Goal: Find specific page/section: Find specific page/section

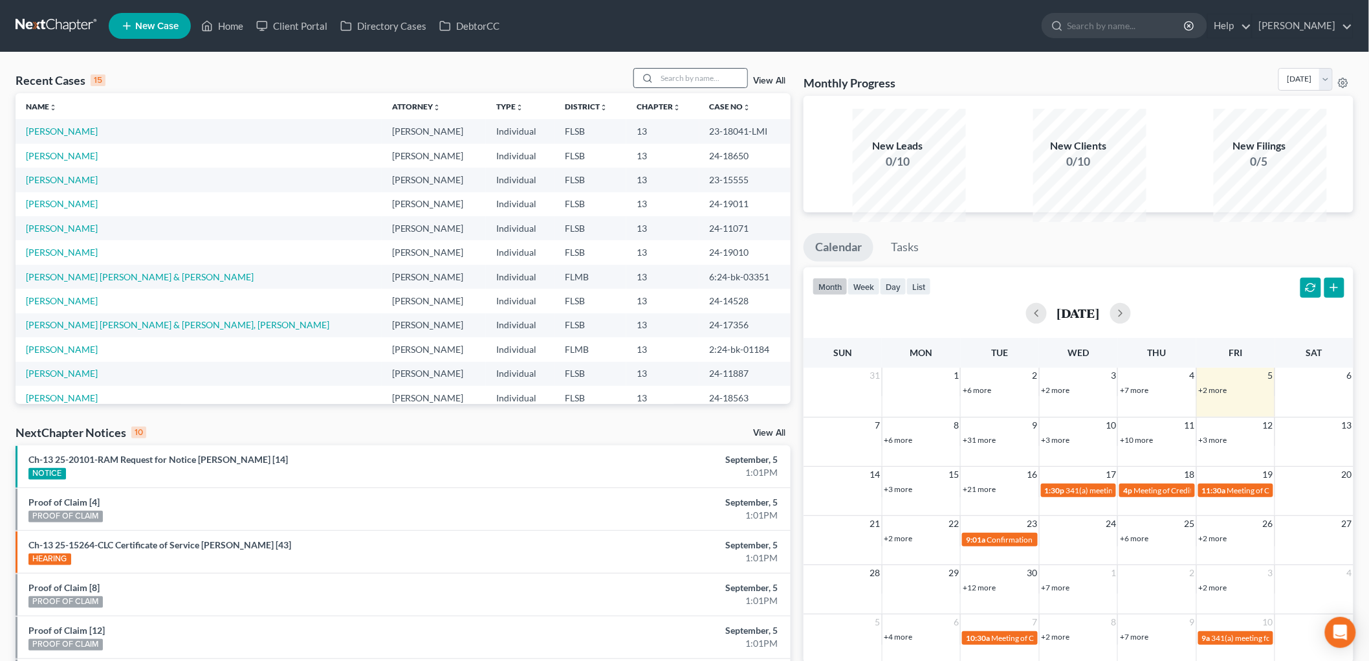
click at [634, 87] on div at bounding box center [645, 78] width 23 height 19
click at [657, 87] on input "search" at bounding box center [702, 78] width 91 height 19
type input "[PERSON_NAME]"
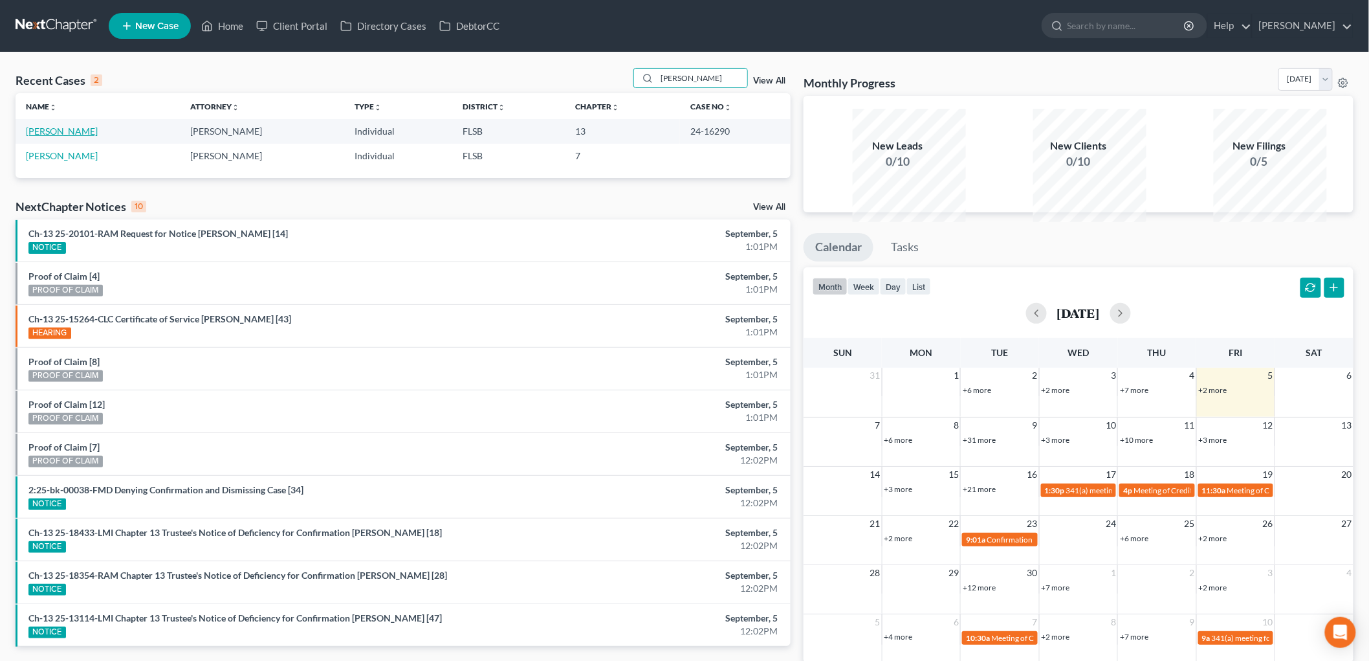
click at [89, 137] on link "[PERSON_NAME]" at bounding box center [62, 131] width 72 height 11
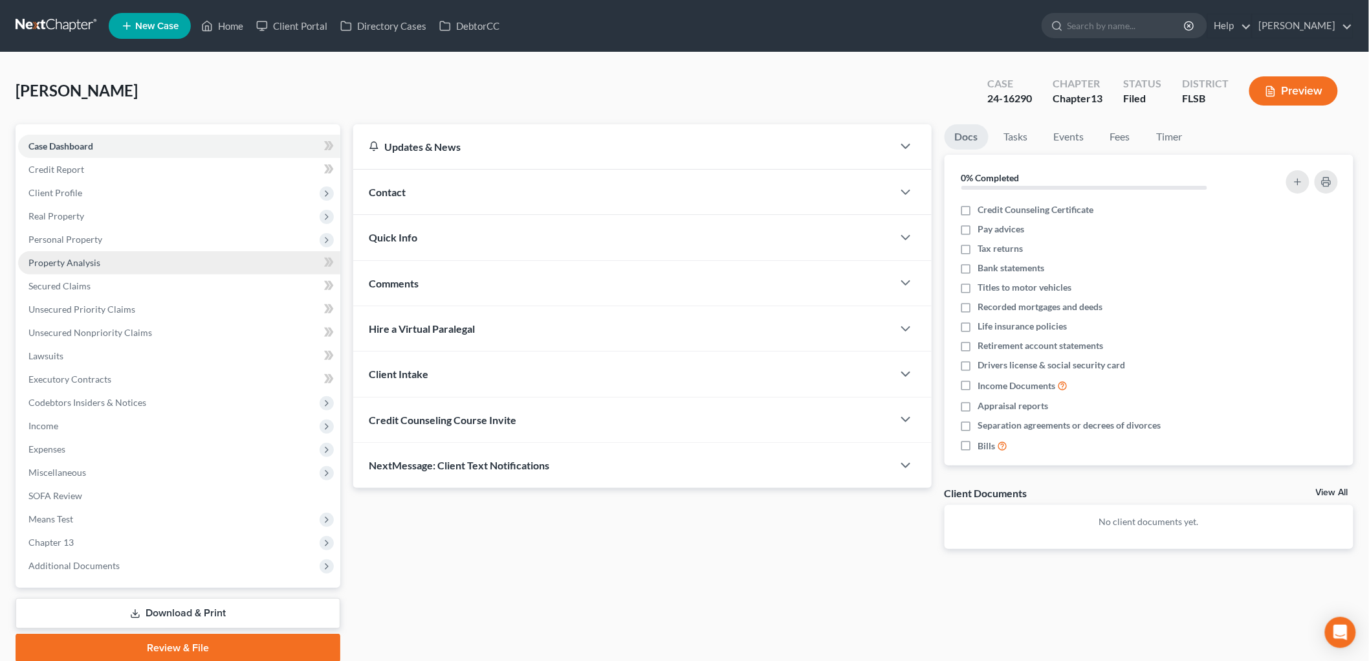
click at [87, 268] on span "Property Analysis" at bounding box center [64, 262] width 72 height 11
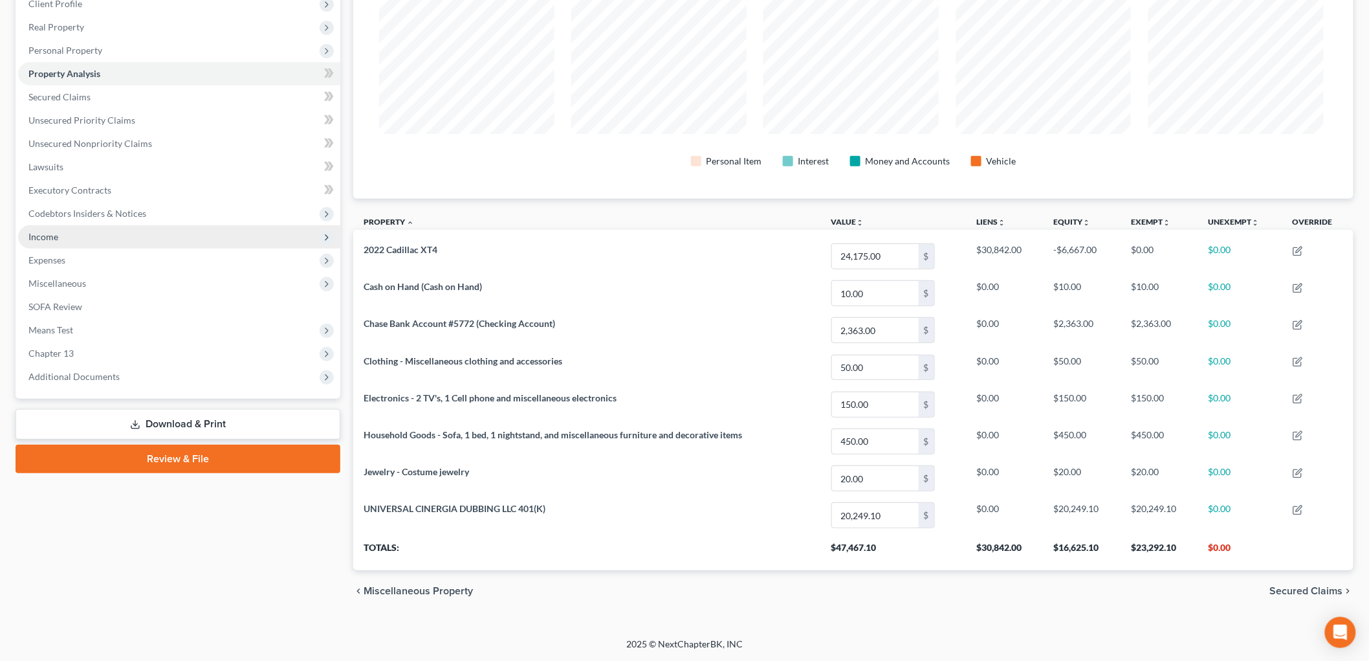
click at [48, 231] on span "Income" at bounding box center [43, 236] width 30 height 11
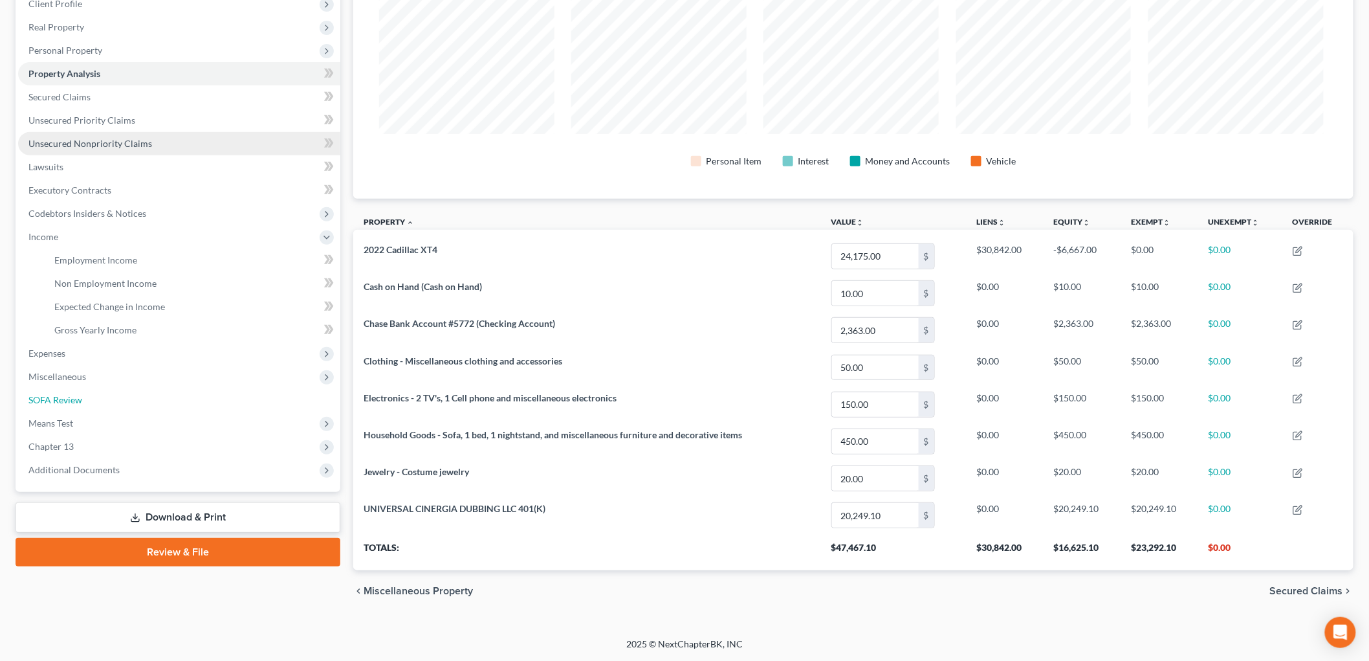
click at [82, 400] on span "SOFA Review" at bounding box center [55, 399] width 54 height 11
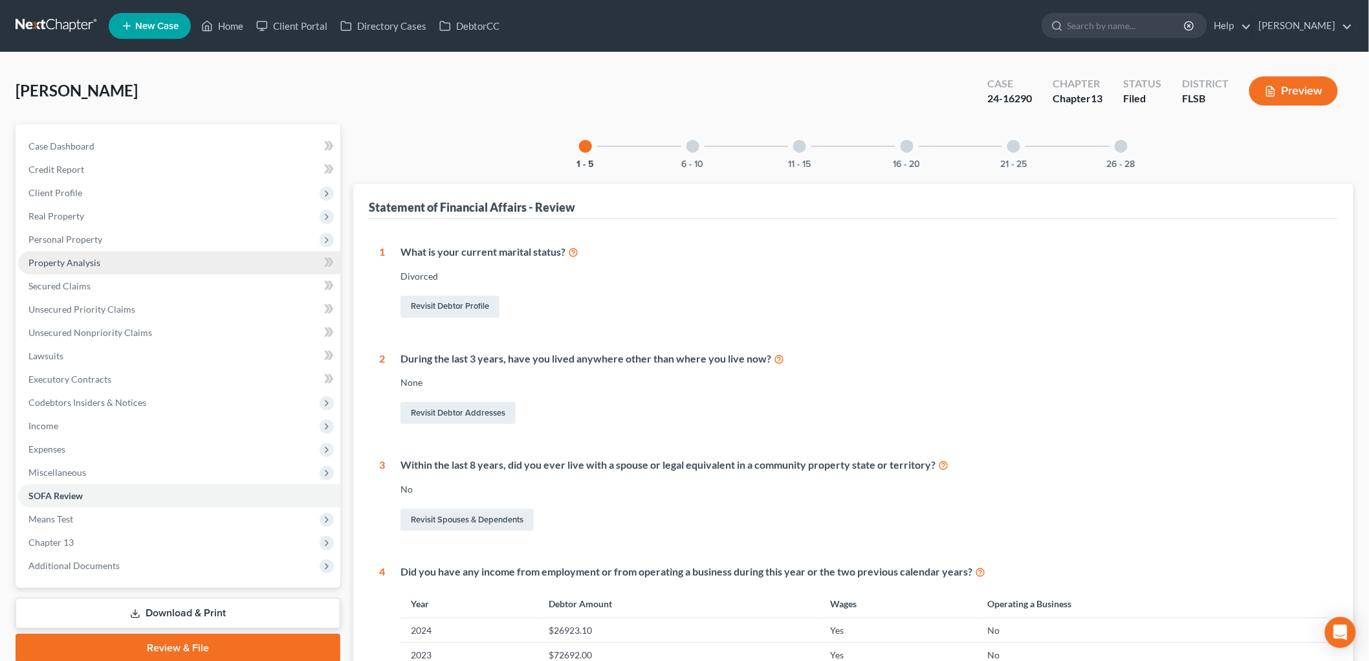
click at [91, 268] on span "Property Analysis" at bounding box center [64, 262] width 72 height 11
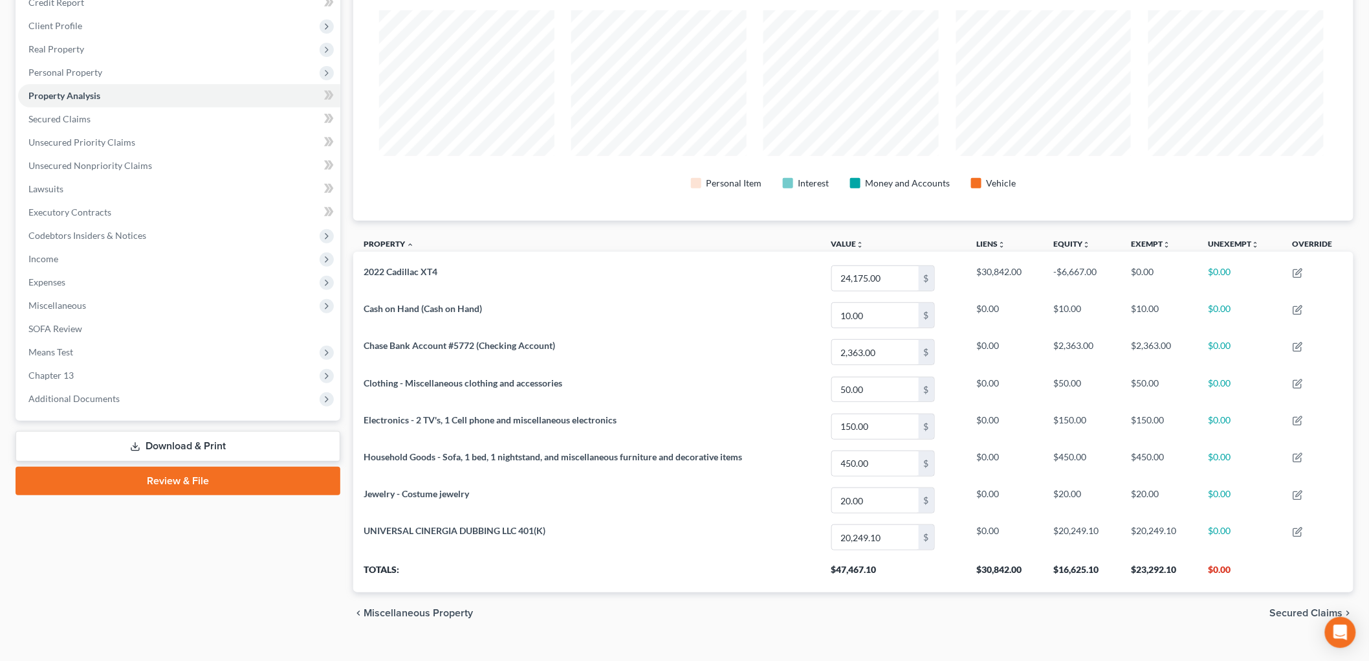
scroll to position [335, 0]
